Goal: Task Accomplishment & Management: Complete application form

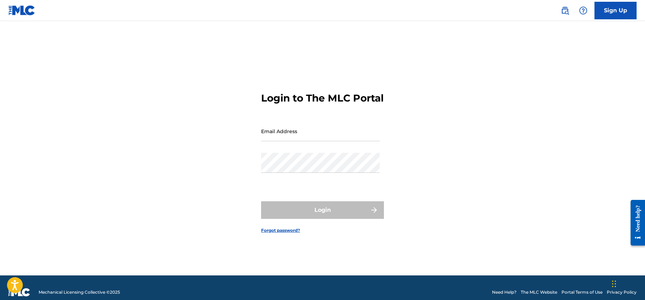
click at [292, 133] on input "Email Address" at bounding box center [320, 131] width 119 height 20
type input "[PERSON_NAME][EMAIL_ADDRESS][DOMAIN_NAME]"
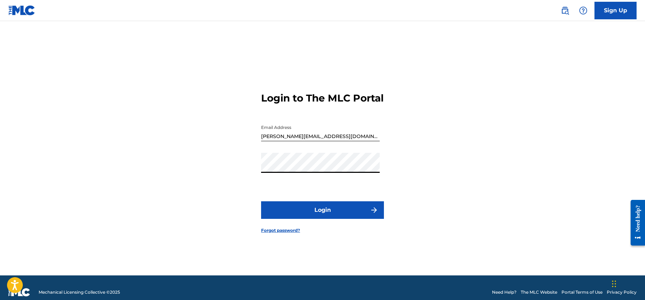
click at [337, 218] on button "Login" at bounding box center [322, 210] width 123 height 18
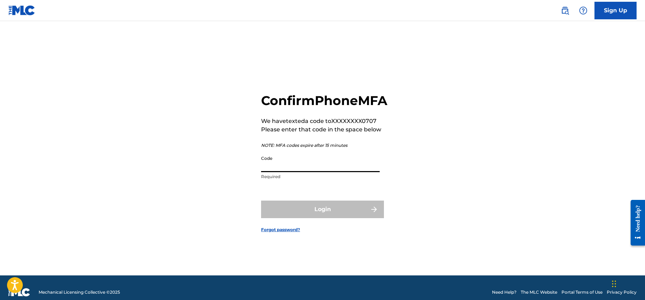
click at [303, 172] on input "Code" at bounding box center [320, 162] width 119 height 20
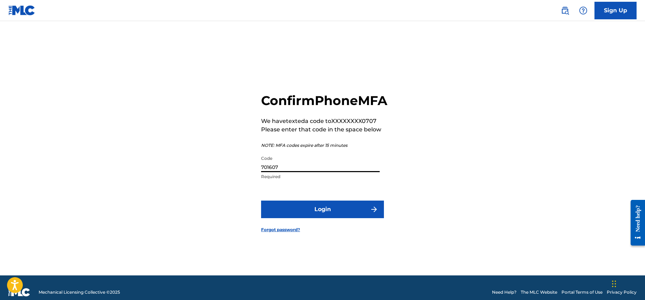
type input "701607"
click at [318, 212] on button "Login" at bounding box center [322, 210] width 123 height 18
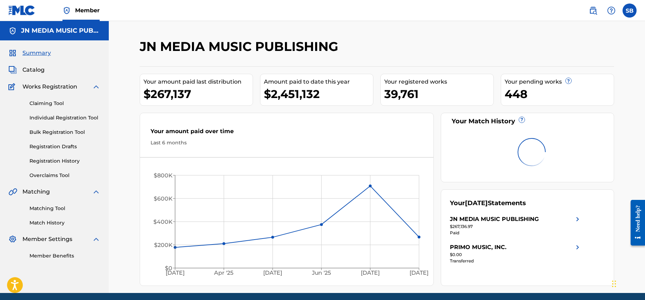
click at [69, 116] on link "Individual Registration Tool" at bounding box center [64, 117] width 71 height 7
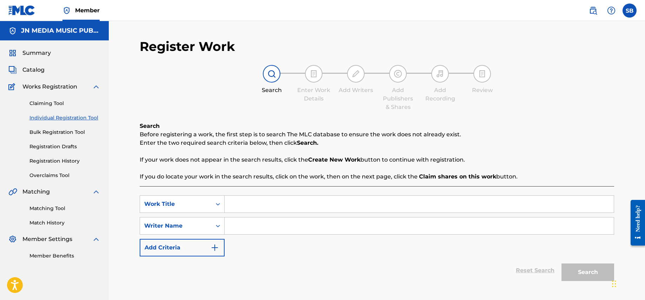
click at [297, 199] on input "Search Form" at bounding box center [419, 204] width 389 height 17
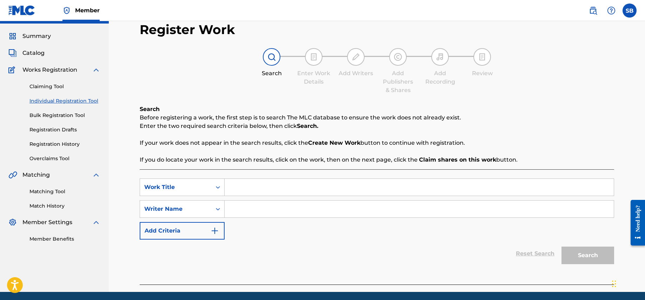
scroll to position [42, 0]
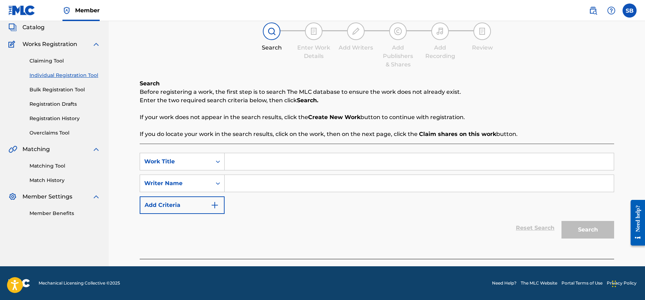
click at [256, 154] on input "Search Form" at bounding box center [419, 161] width 389 height 17
paste input "Lean With it"
type input "Lean With it"
click at [264, 180] on input "Search Form" at bounding box center [419, 183] width 389 height 17
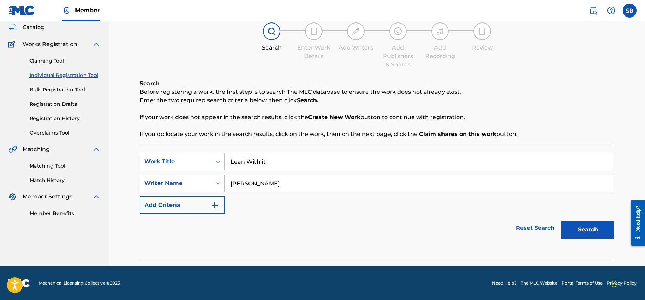
type input "[PERSON_NAME]"
click at [562, 221] on button "Search" at bounding box center [588, 230] width 53 height 18
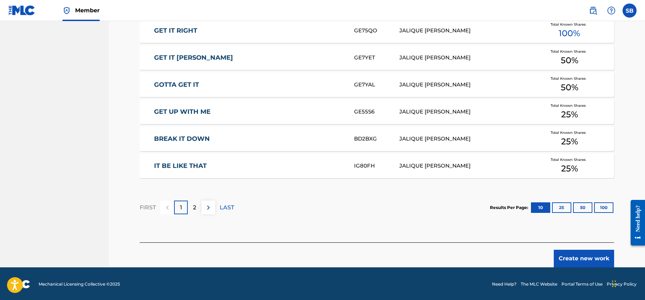
scroll to position [419, 0]
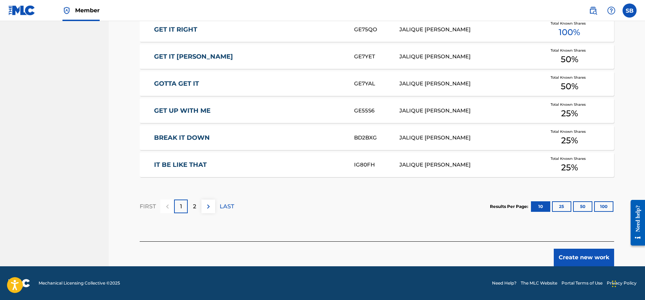
click at [579, 257] on button "Create new work" at bounding box center [584, 258] width 60 height 18
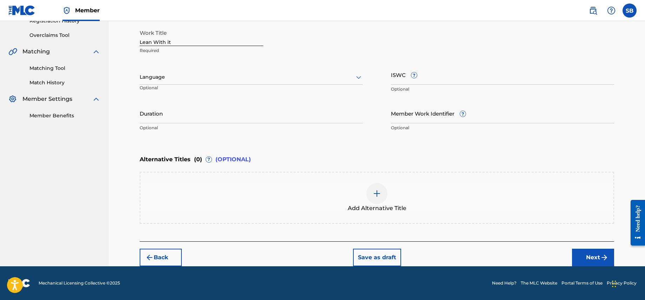
click at [187, 78] on div at bounding box center [251, 77] width 223 height 9
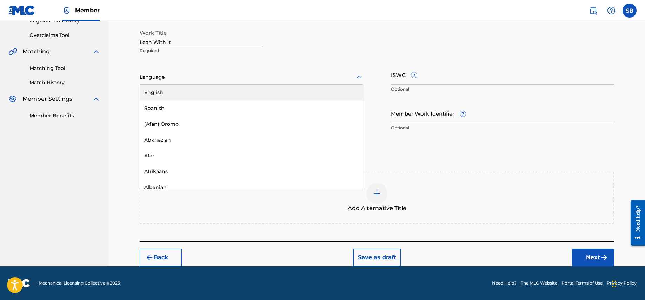
click at [184, 94] on div "English" at bounding box center [251, 93] width 223 height 16
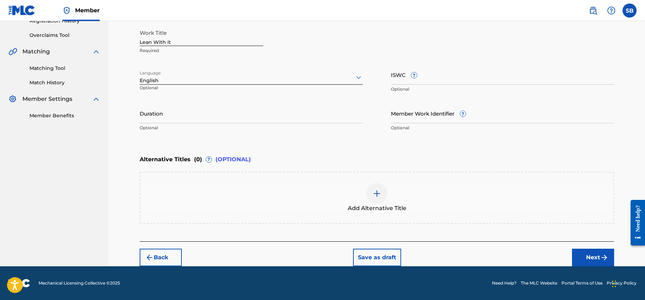
click at [593, 260] on button "Next" at bounding box center [593, 258] width 42 height 18
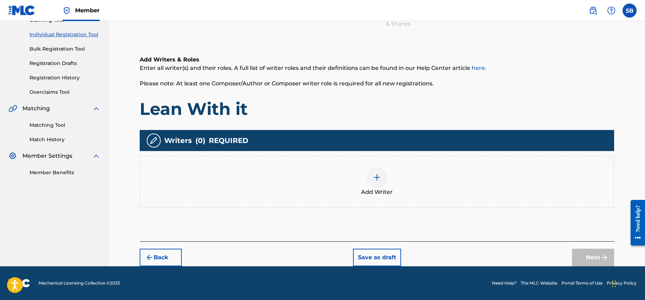
scroll to position [32, 0]
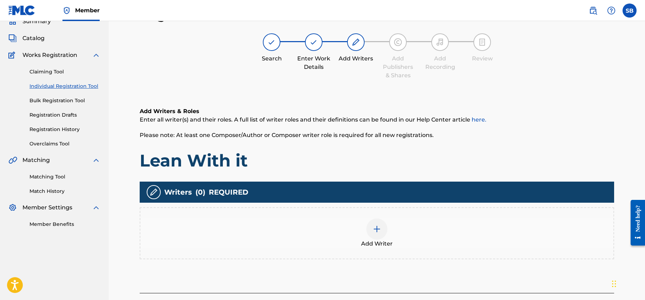
click at [355, 226] on div "Add Writer" at bounding box center [376, 232] width 473 height 29
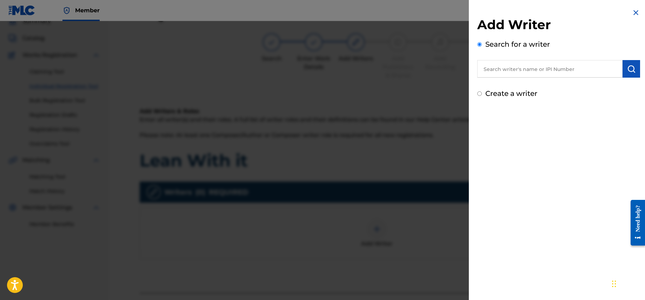
click at [534, 66] on input "text" at bounding box center [550, 69] width 145 height 18
type input "[PERSON_NAME]"
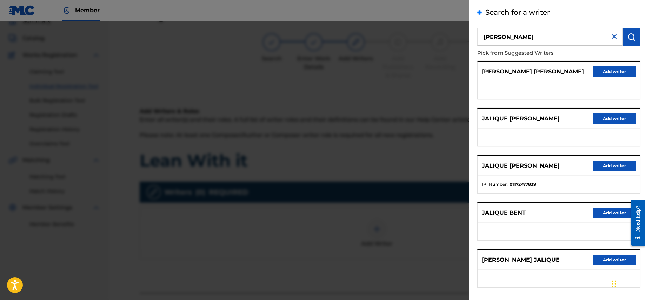
scroll to position [42, 0]
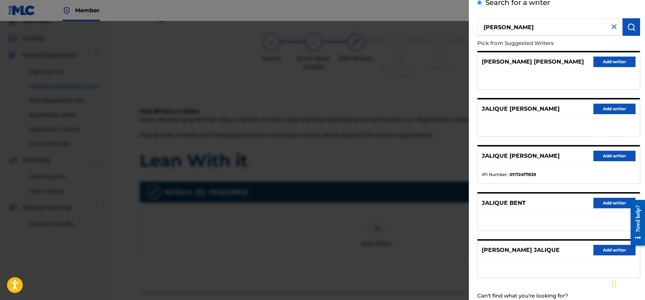
click at [551, 127] on ul at bounding box center [559, 128] width 162 height 18
click at [608, 150] on div "JALIQUE [PERSON_NAME] Add writer" at bounding box center [559, 155] width 162 height 19
click at [612, 156] on button "Add writer" at bounding box center [615, 156] width 42 height 11
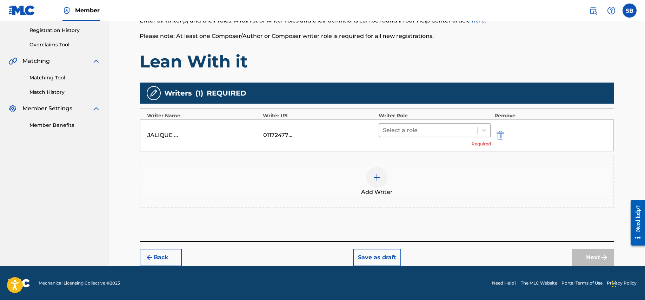
click at [421, 129] on div at bounding box center [428, 130] width 91 height 10
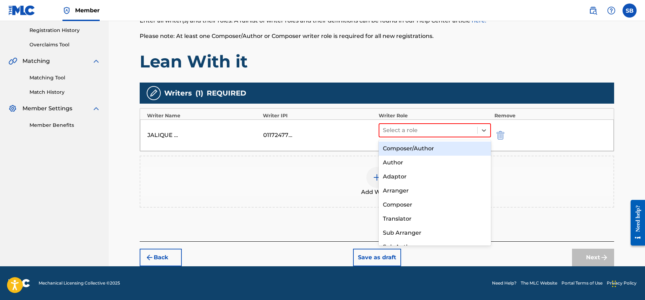
click at [420, 147] on div "Composer/Author" at bounding box center [435, 149] width 112 height 14
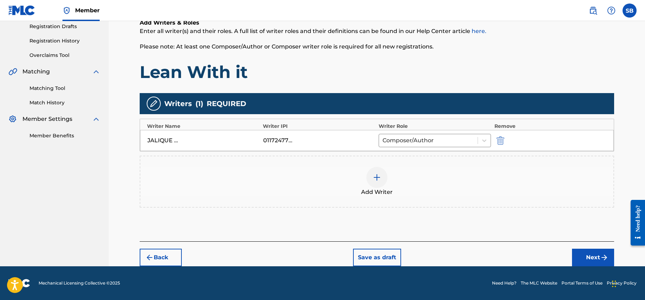
scroll to position [120, 0]
click at [582, 255] on button "Next" at bounding box center [593, 258] width 42 height 18
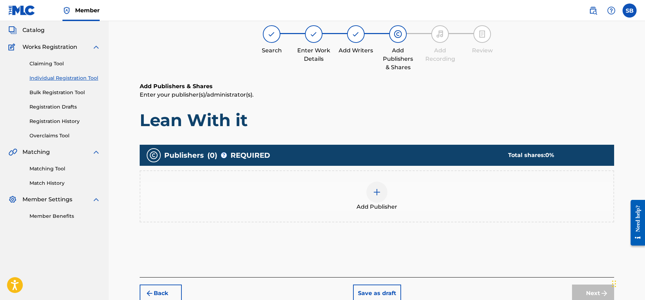
scroll to position [32, 0]
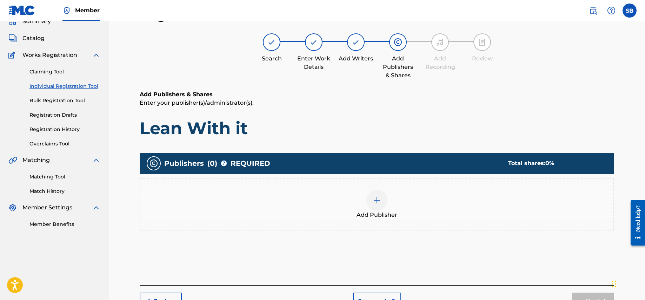
click at [384, 199] on div at bounding box center [377, 200] width 21 height 21
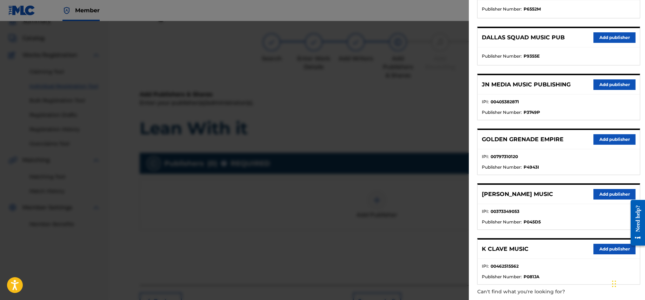
scroll to position [232, 0]
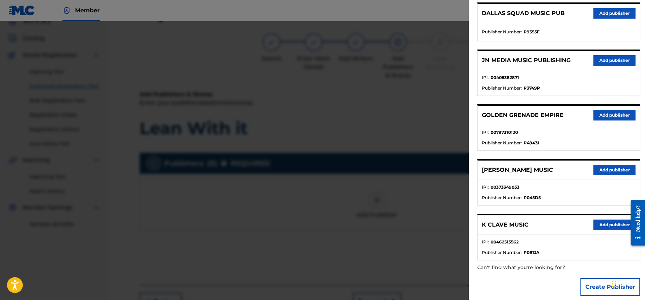
click at [606, 60] on button "Add publisher" at bounding box center [615, 60] width 42 height 11
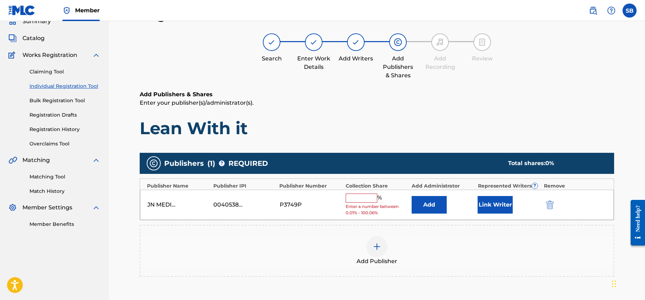
click at [363, 196] on input "text" at bounding box center [362, 197] width 32 height 9
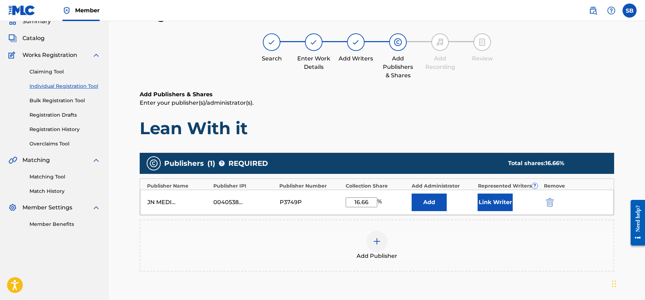
type input "16.66"
click at [499, 196] on button "Link Writer" at bounding box center [495, 202] width 35 height 18
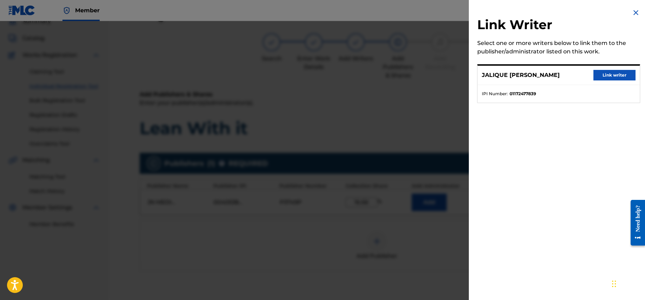
click at [606, 71] on button "Link writer" at bounding box center [615, 75] width 42 height 11
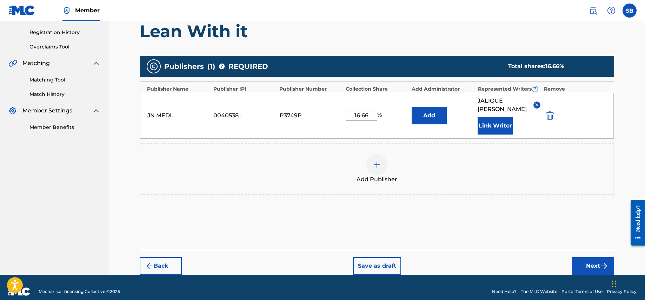
click at [598, 261] on button "Next" at bounding box center [593, 266] width 42 height 18
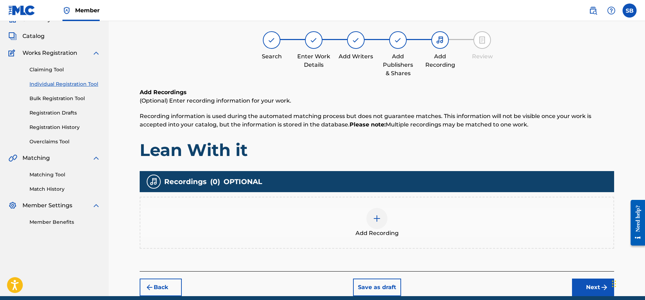
scroll to position [32, 0]
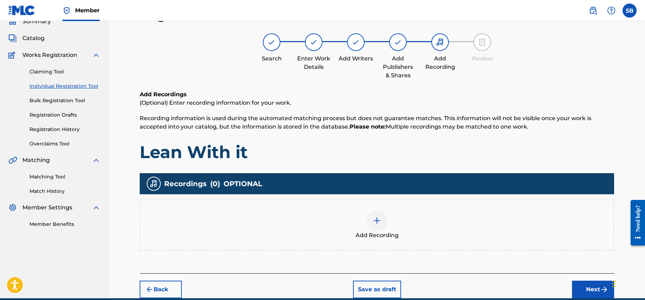
click at [403, 234] on div "Add Recording" at bounding box center [376, 224] width 473 height 29
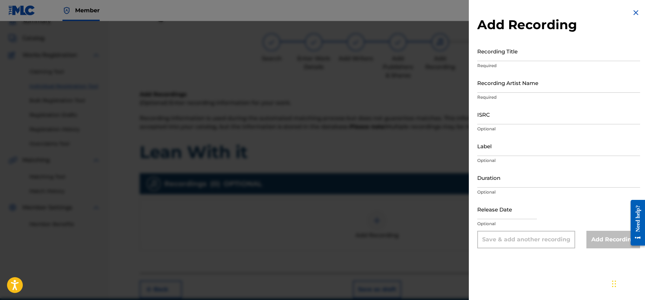
click at [506, 119] on input "ISRC" at bounding box center [559, 114] width 163 height 20
paste input "QZWFT2514276"
type input "QZWFT2514276"
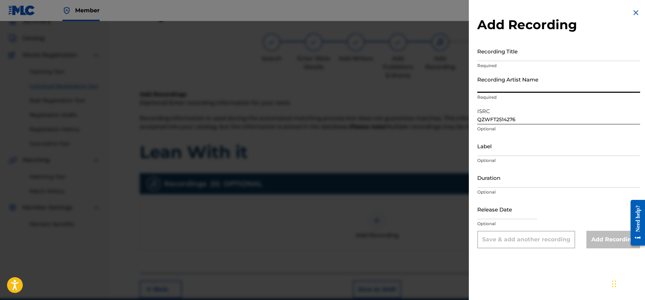
click at [534, 83] on input "Recording Artist Name" at bounding box center [559, 83] width 163 height 20
paste input "[PERSON_NAME], HeyTaewon, EBK [PERSON_NAME]"
type input "[PERSON_NAME], HeyTaewon, EBK [PERSON_NAME]"
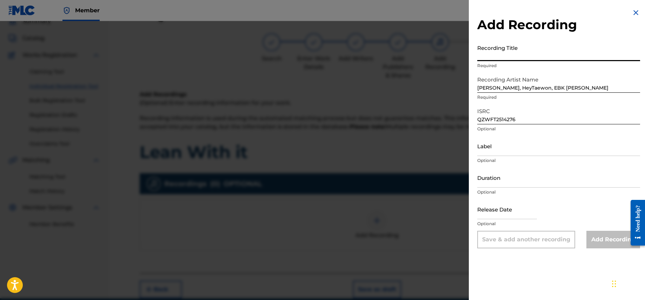
click at [555, 47] on input "Recording Title" at bounding box center [559, 51] width 163 height 20
paste input "Lean With it"
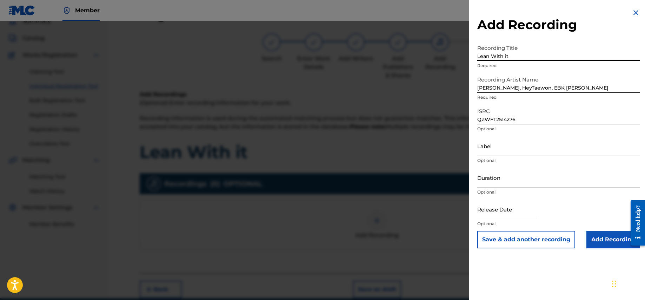
type input "Lean With it"
click at [608, 250] on div "Add Recording Recording Title Lean With it Required Recording Artist Name [PERS…" at bounding box center [559, 128] width 180 height 257
click at [606, 244] on input "Add Recording" at bounding box center [614, 240] width 54 height 18
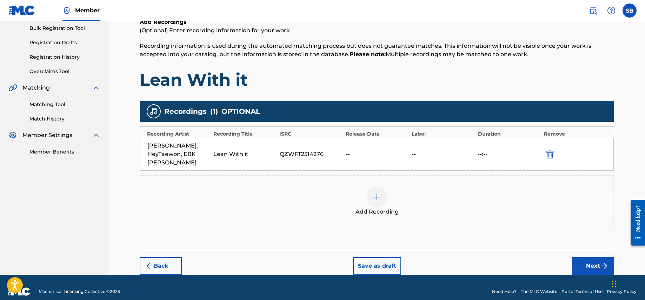
click at [589, 258] on button "Next" at bounding box center [593, 266] width 42 height 18
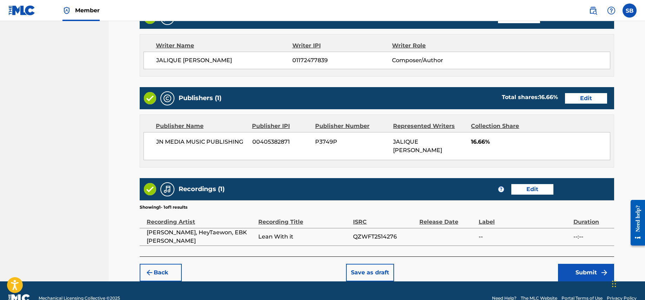
scroll to position [294, 0]
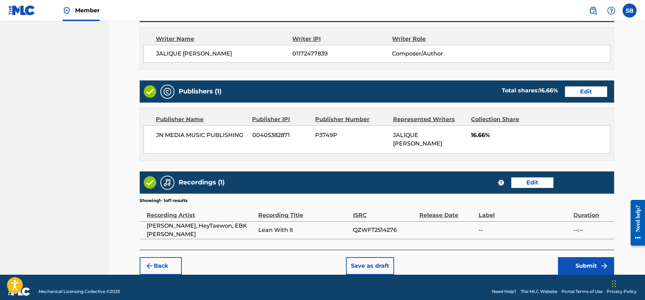
click at [577, 257] on button "Submit" at bounding box center [586, 266] width 56 height 18
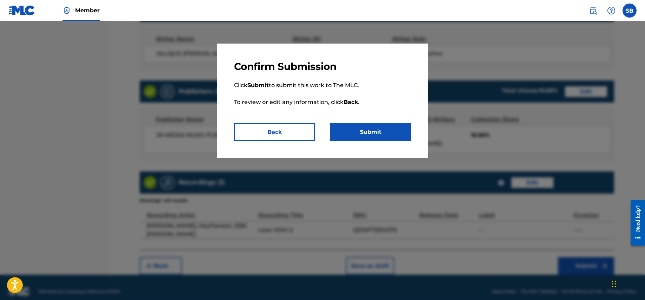
click at [386, 129] on button "Submit" at bounding box center [370, 132] width 81 height 18
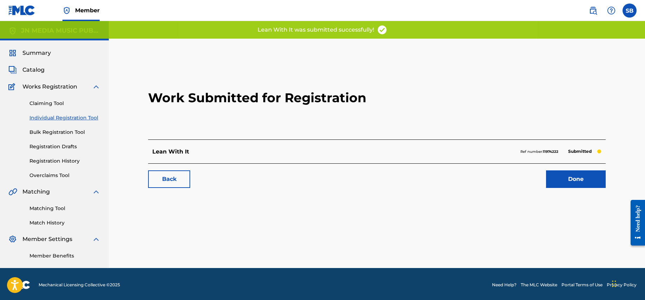
click at [564, 178] on link "Done" at bounding box center [576, 179] width 60 height 18
